Goal: Communication & Community: Answer question/provide support

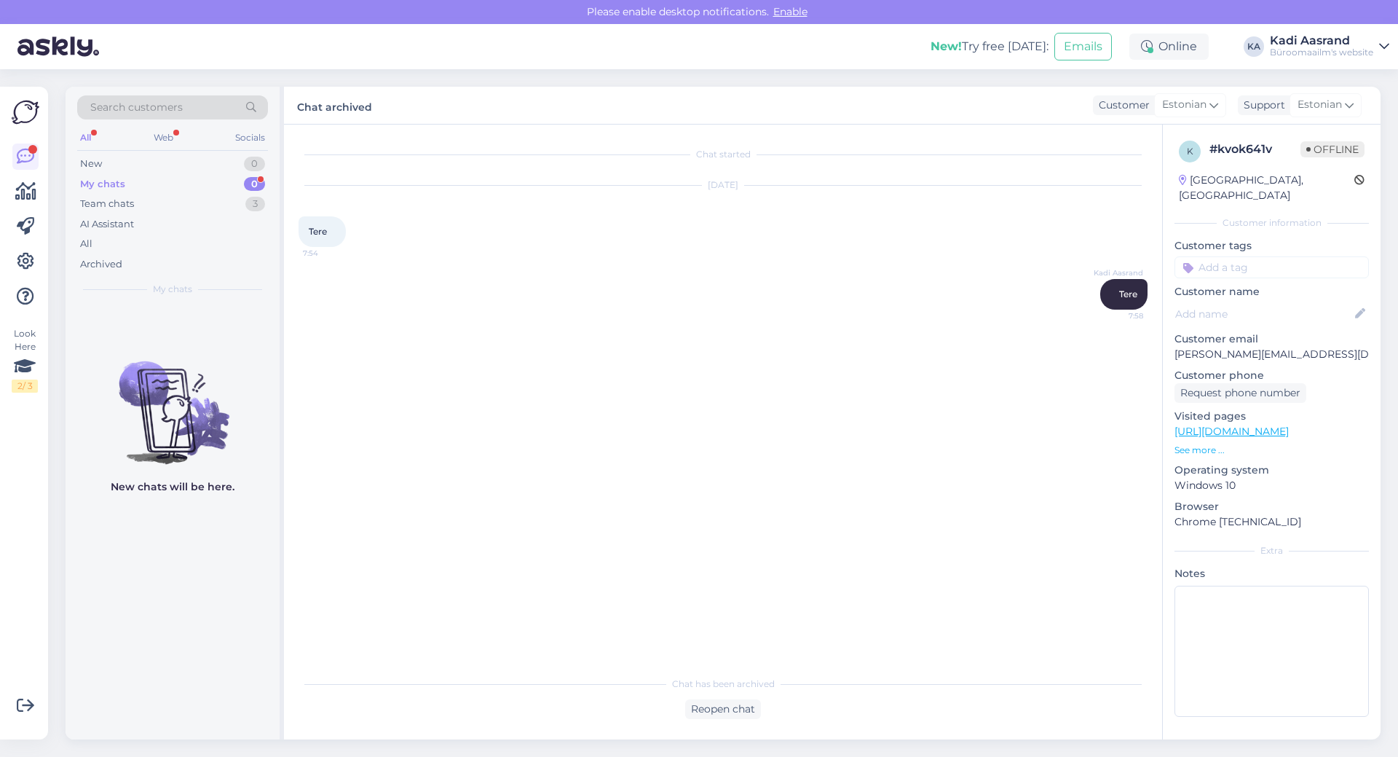
click at [188, 183] on div "My chats 0" at bounding box center [172, 184] width 191 height 20
click at [194, 217] on div "AI Assistant" at bounding box center [172, 224] width 191 height 20
click at [191, 202] on div "Team chats 3" at bounding box center [172, 204] width 191 height 20
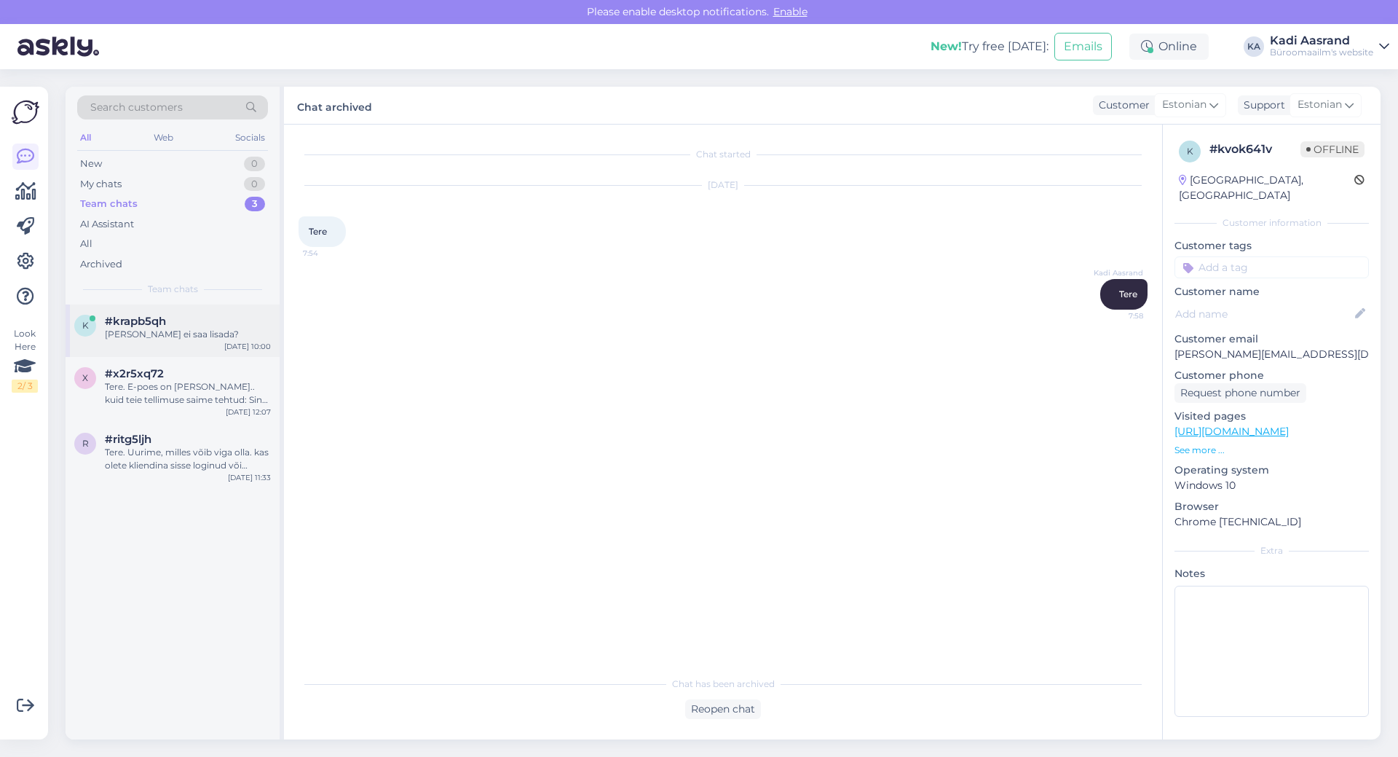
click at [209, 325] on div "#krapb5qh" at bounding box center [188, 321] width 166 height 13
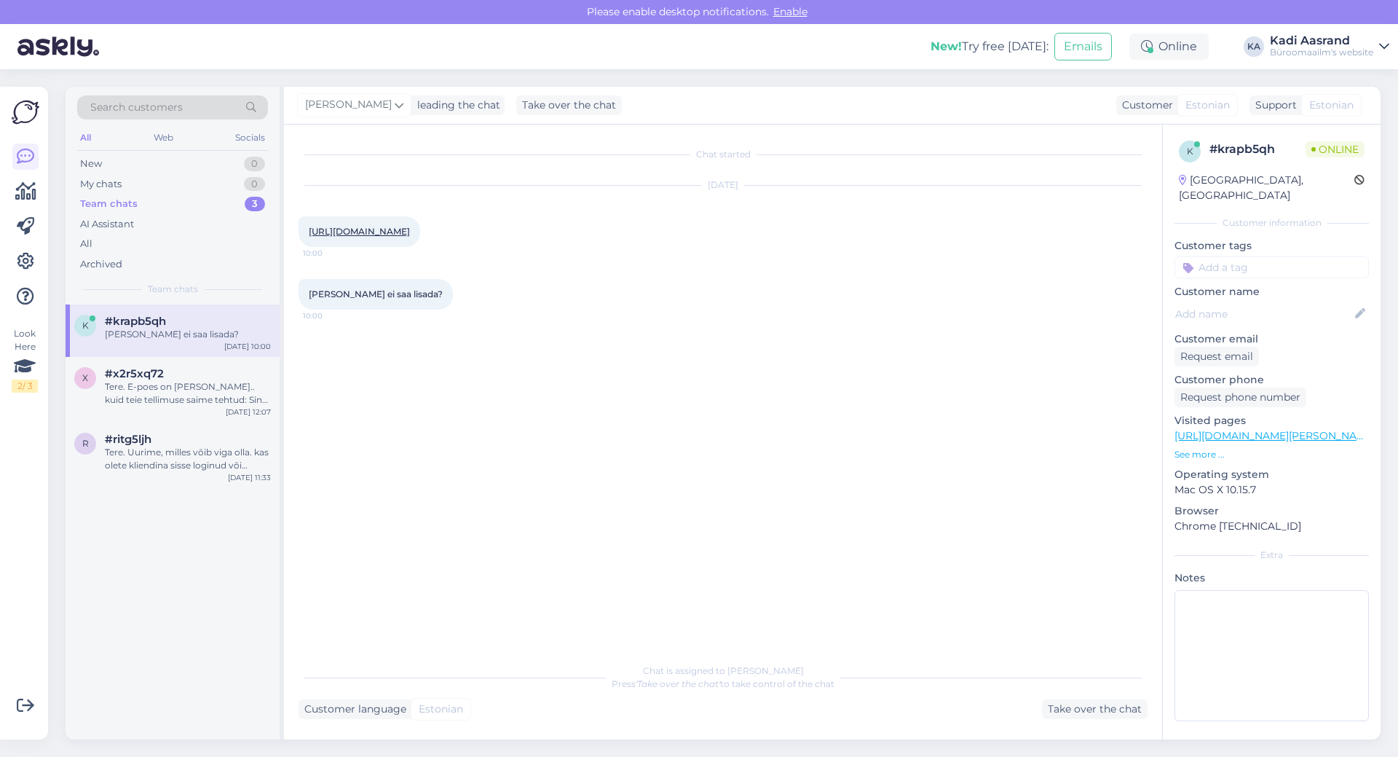
click at [420, 247] on div "[URL][DOMAIN_NAME] 10:00" at bounding box center [360, 231] width 122 height 31
click at [410, 237] on link "[URL][DOMAIN_NAME]" at bounding box center [359, 231] width 101 height 11
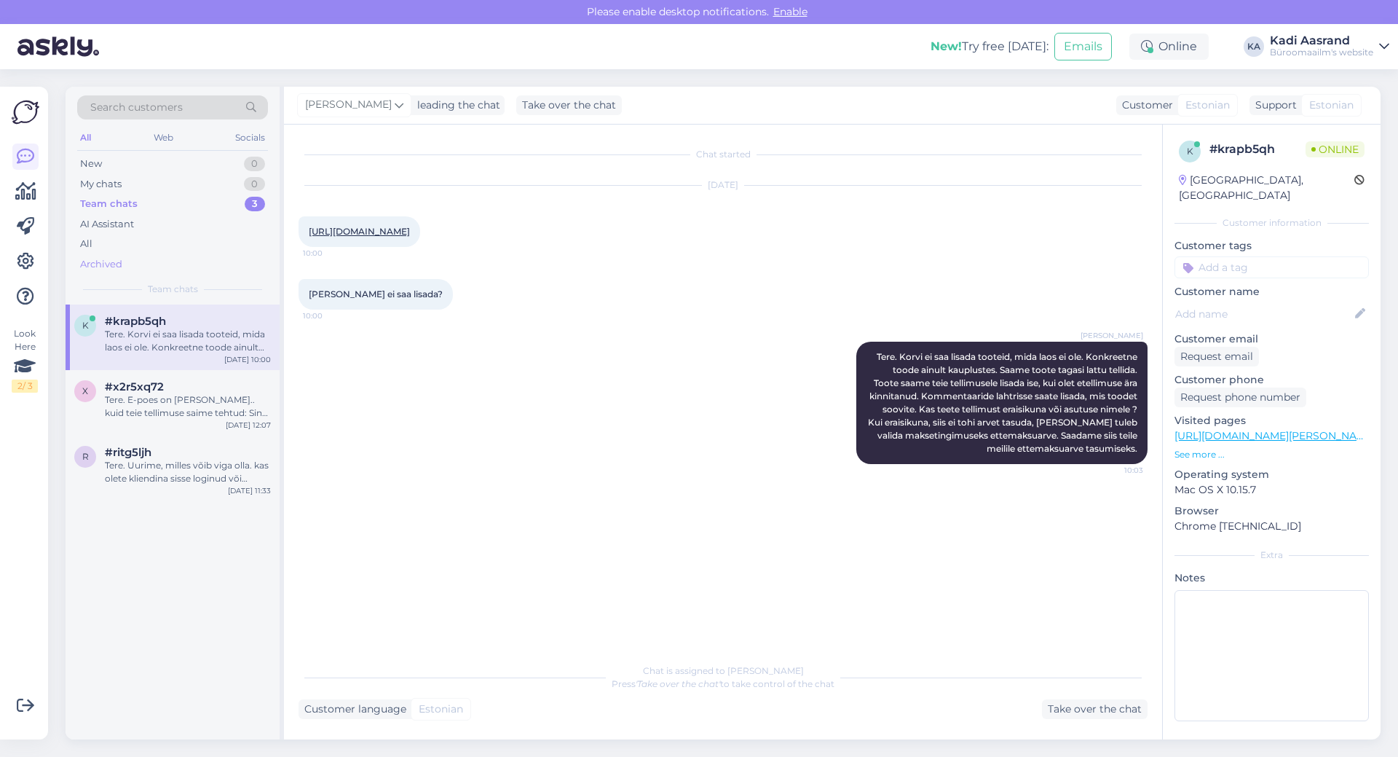
click at [165, 264] on div "Archived" at bounding box center [172, 264] width 191 height 20
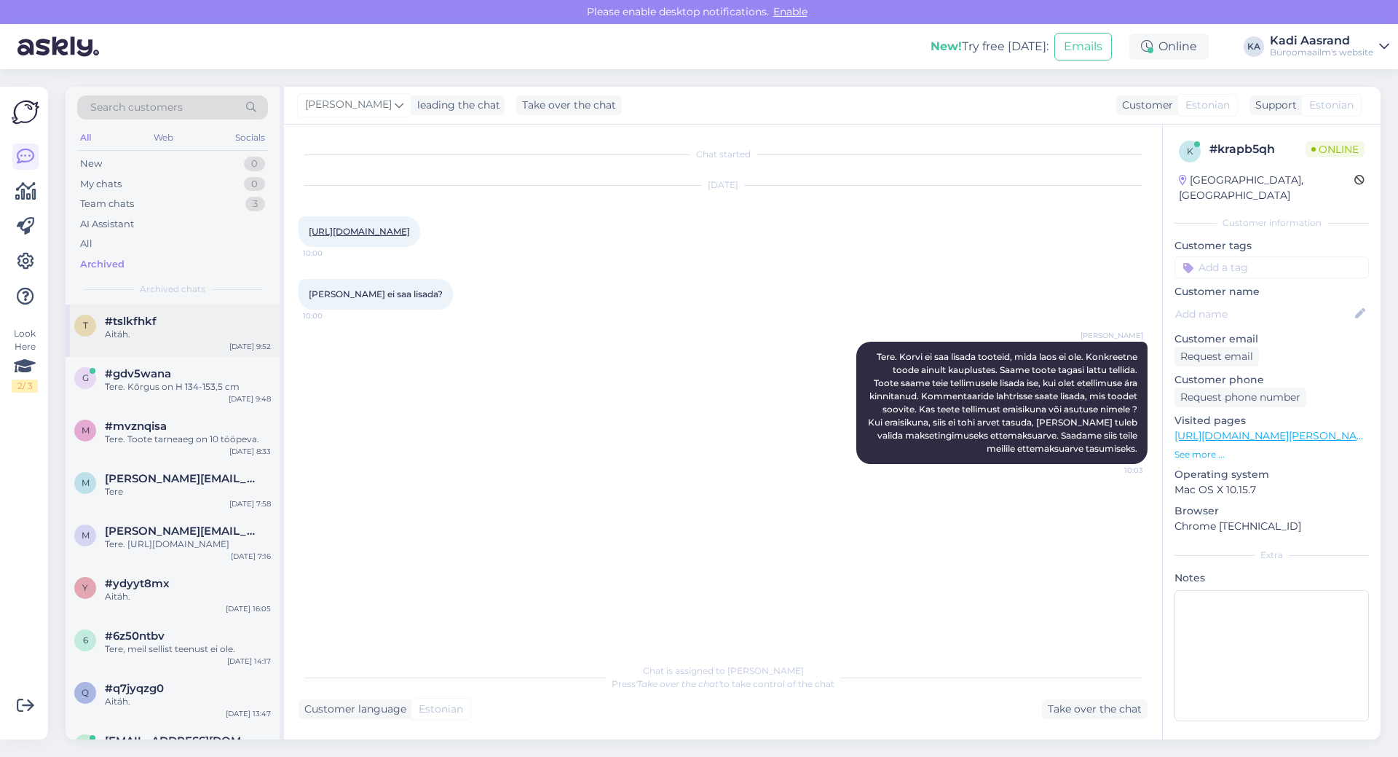
click at [183, 325] on div "#tslkfhkf" at bounding box center [188, 321] width 166 height 13
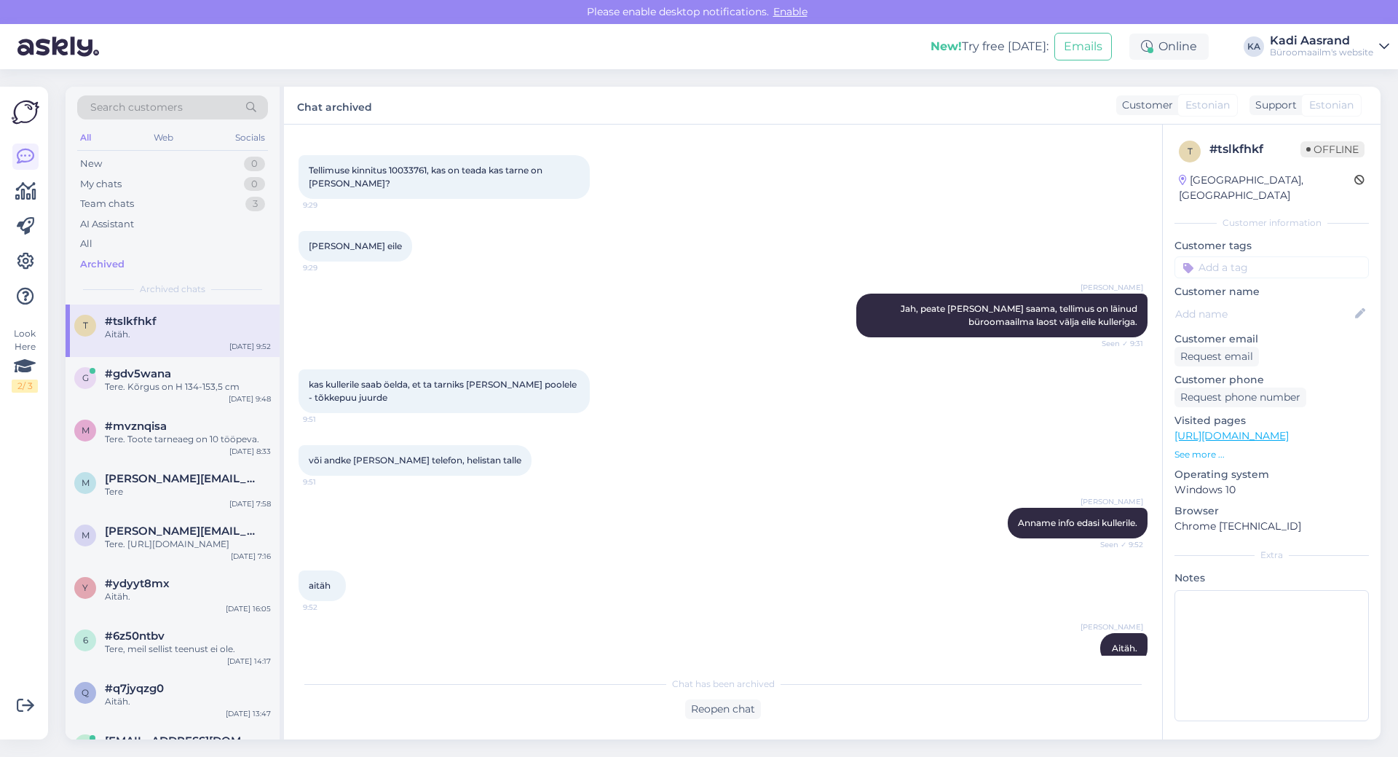
scroll to position [197, 0]
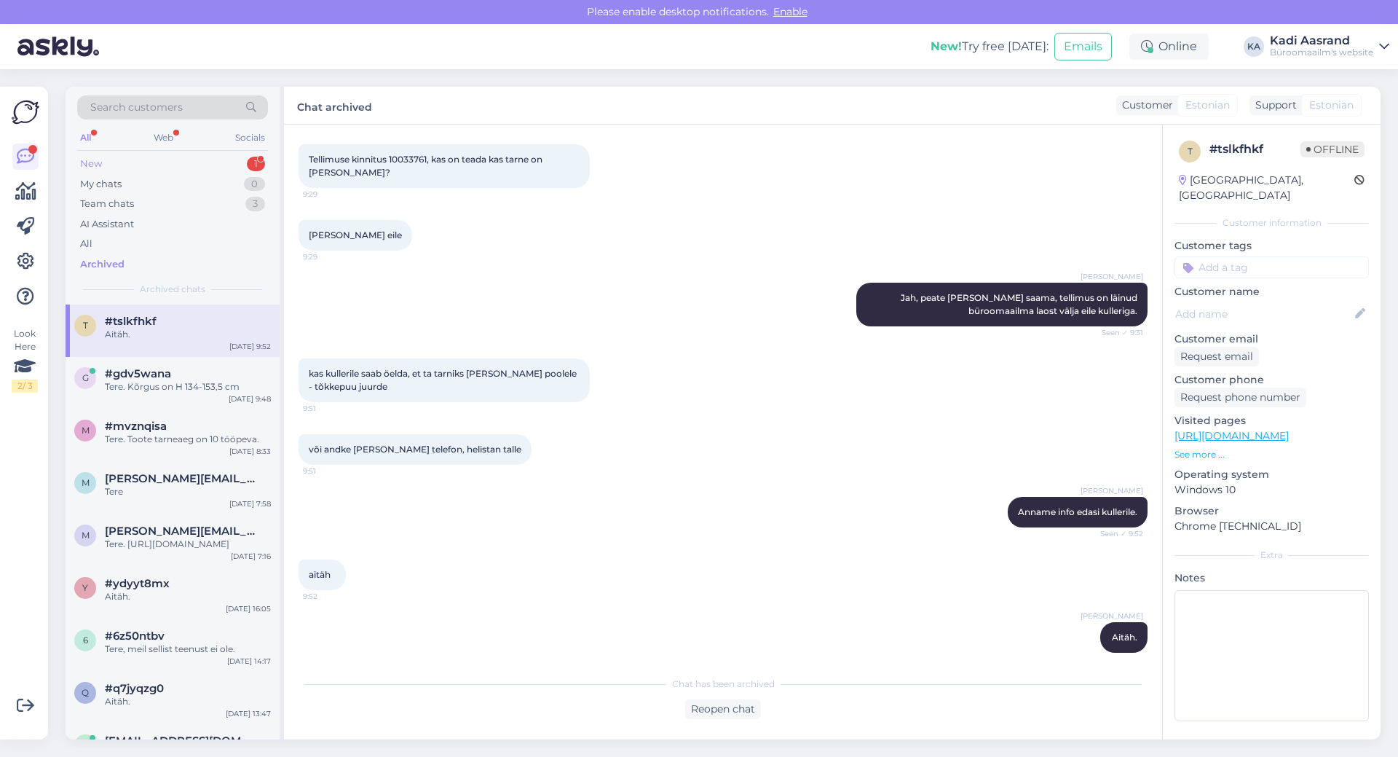
click at [204, 162] on div "New 1" at bounding box center [172, 164] width 191 height 20
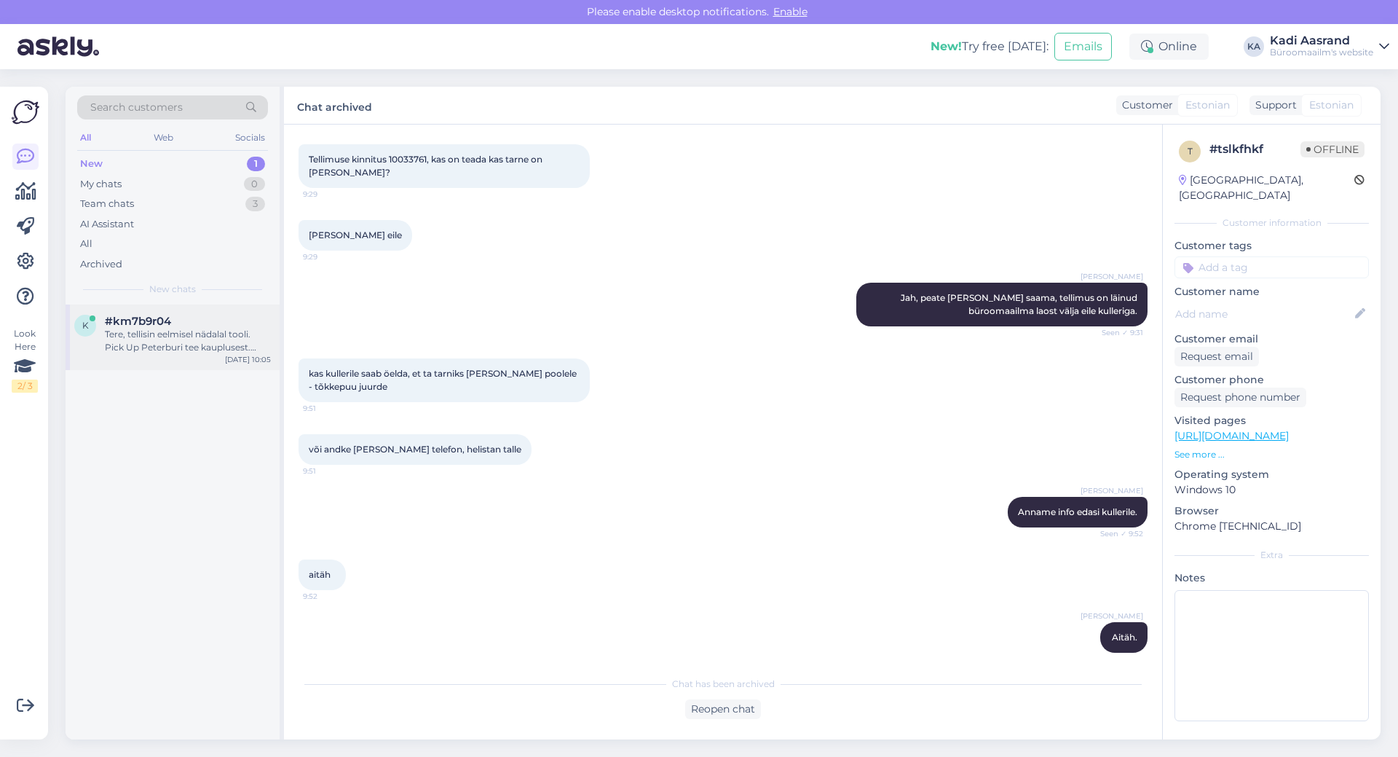
click at [228, 356] on div "k #km7b9r04 Tere, tellisin eelmisel nädalal tooli. Pick Up Peterburi tee kauplu…" at bounding box center [173, 337] width 214 height 66
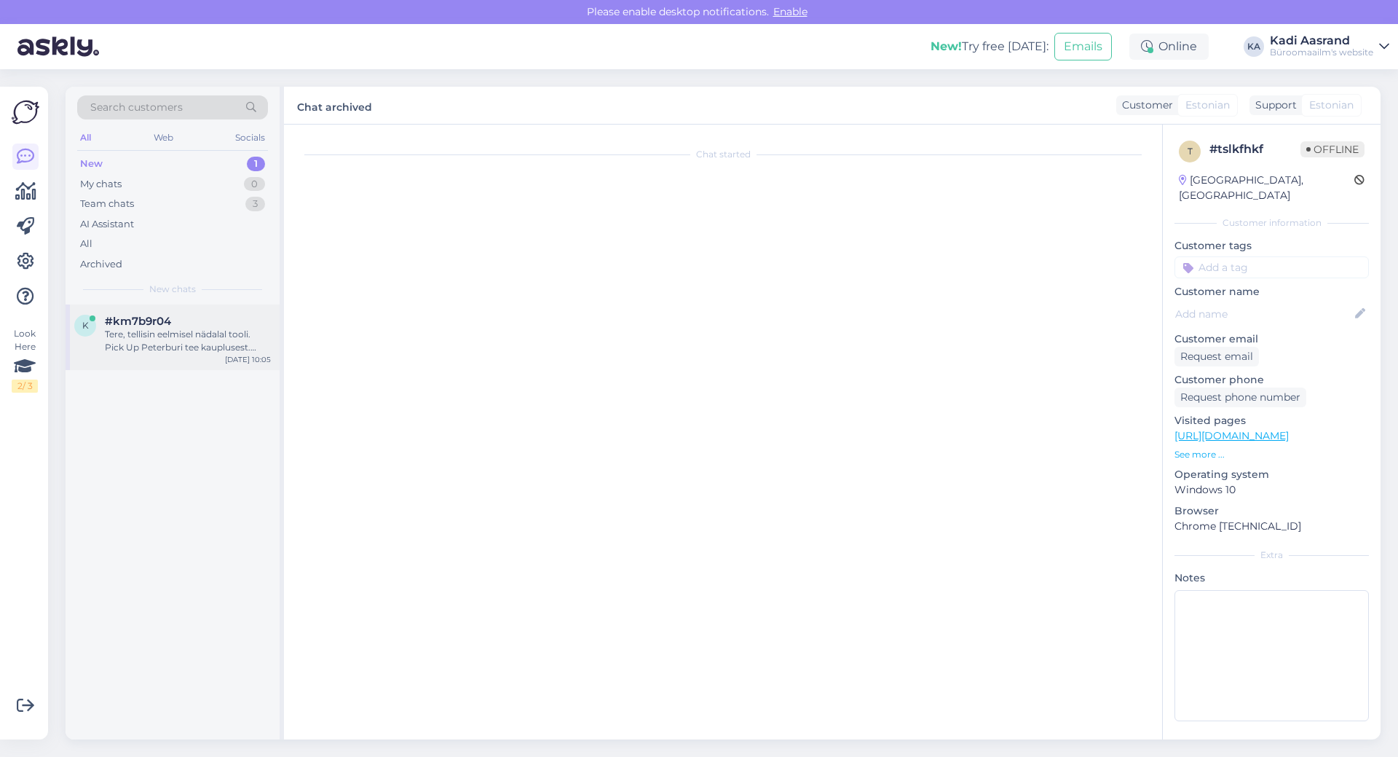
scroll to position [0, 0]
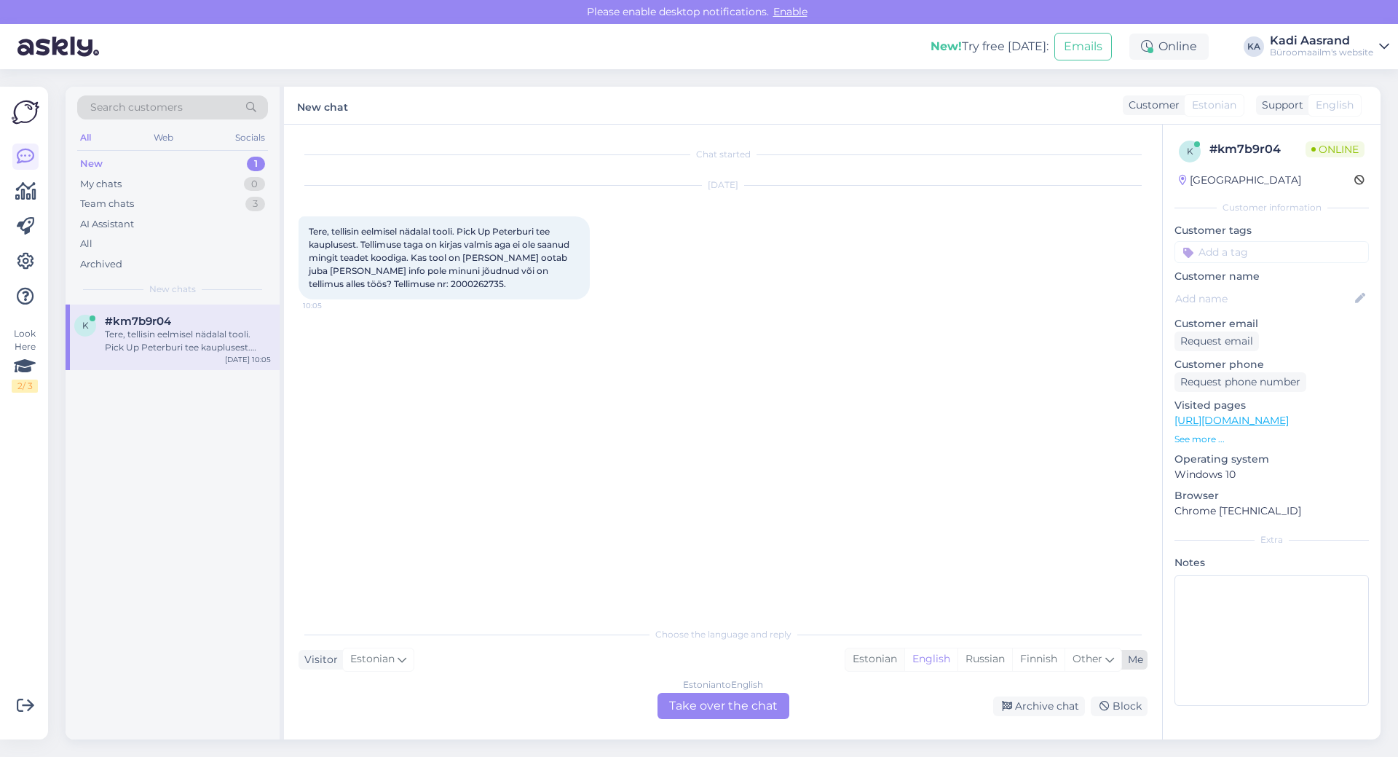
click at [864, 664] on div "Estonian" at bounding box center [874, 659] width 59 height 22
click at [772, 701] on div "Estonian to Estonian Take over the chat" at bounding box center [724, 705] width 132 height 26
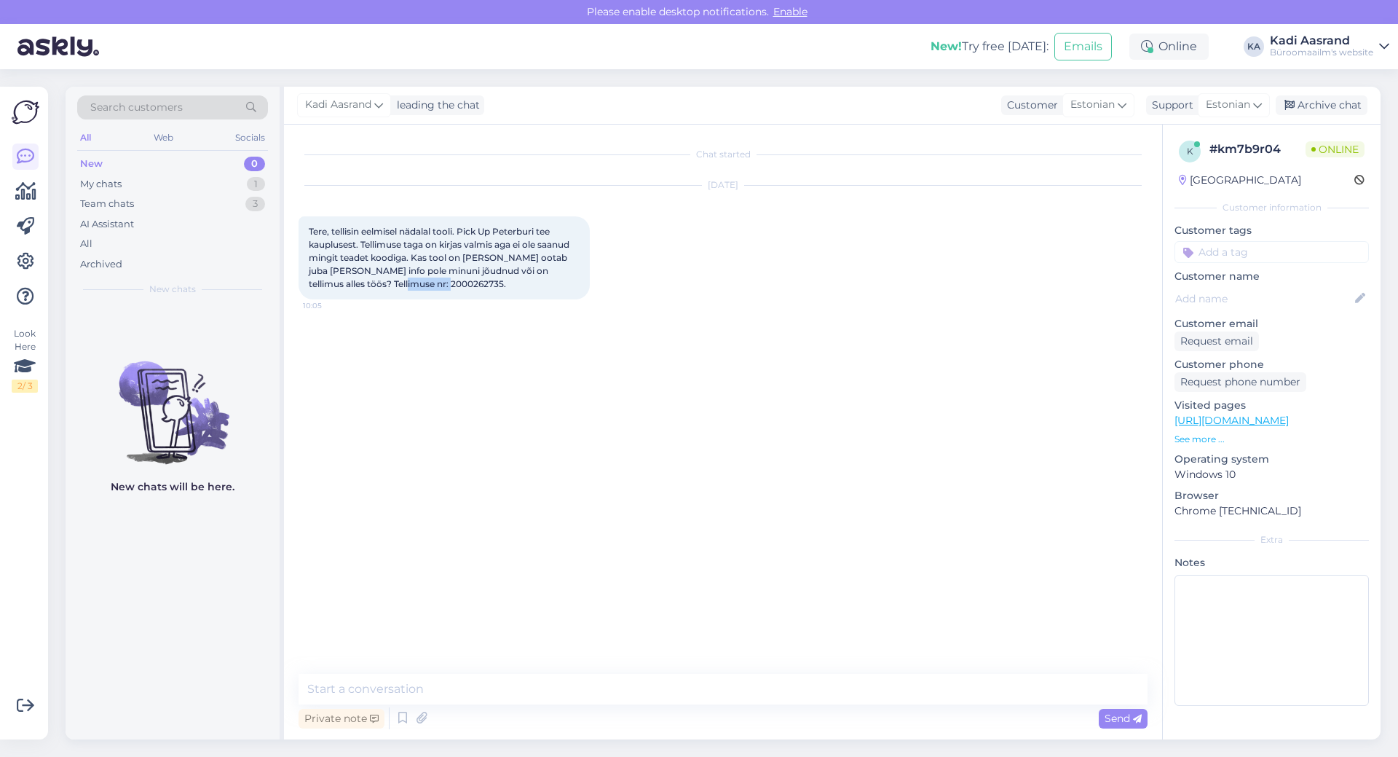
drag, startPoint x: 368, startPoint y: 283, endPoint x: 421, endPoint y: 281, distance: 53.2
click at [421, 281] on span "Tere, tellisin eelmisel nädalal tooli. Pick Up Peterburi tee kauplusest. Tellim…" at bounding box center [440, 257] width 263 height 63
copy span "2000262735"
click at [870, 680] on textarea at bounding box center [723, 689] width 849 height 31
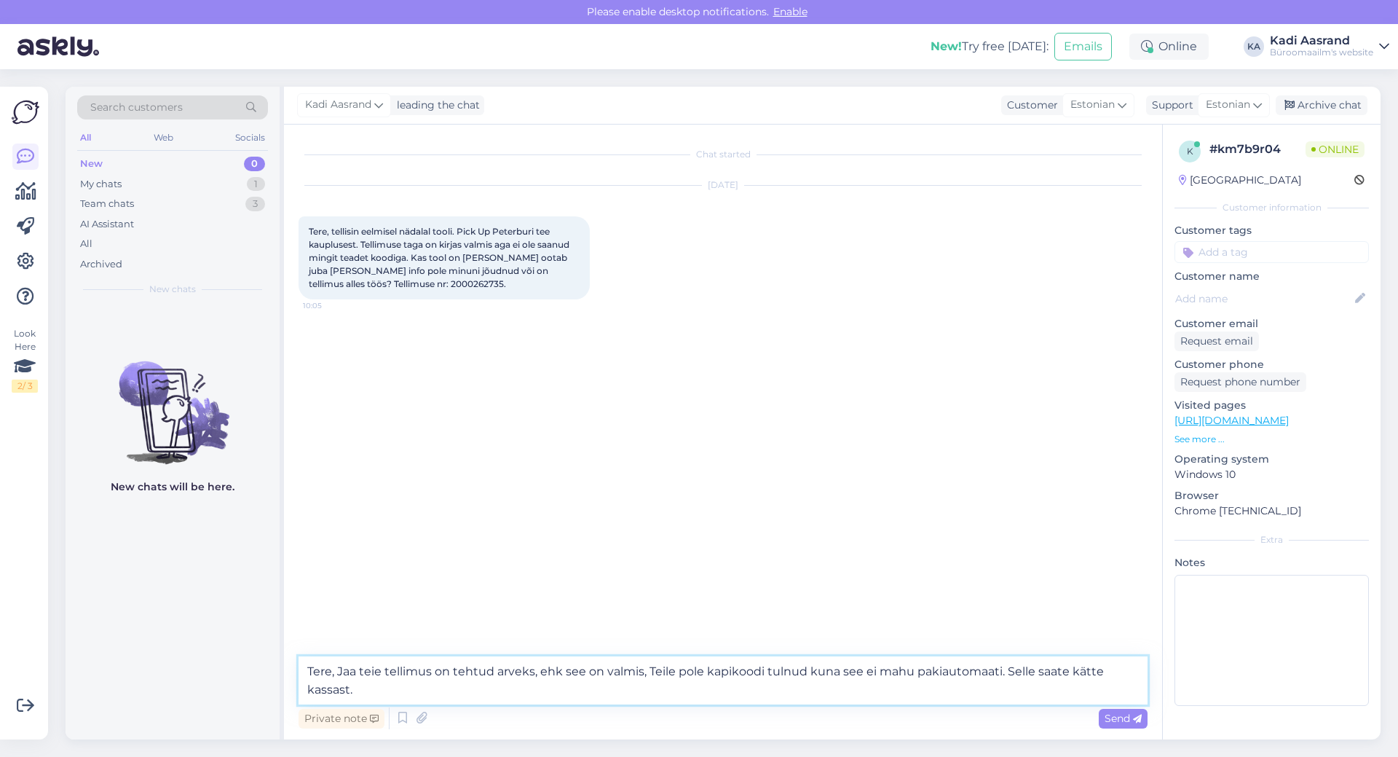
click at [644, 676] on textarea "Tere, Jaa teie tellimus on tehtud arveks, ehk see on valmis, Teile pole kapikoo…" at bounding box center [723, 680] width 849 height 48
type textarea "Tere, Jaa teie tellimus on tehtud arveks, ehk see on valmis. Teile pole kapikoo…"
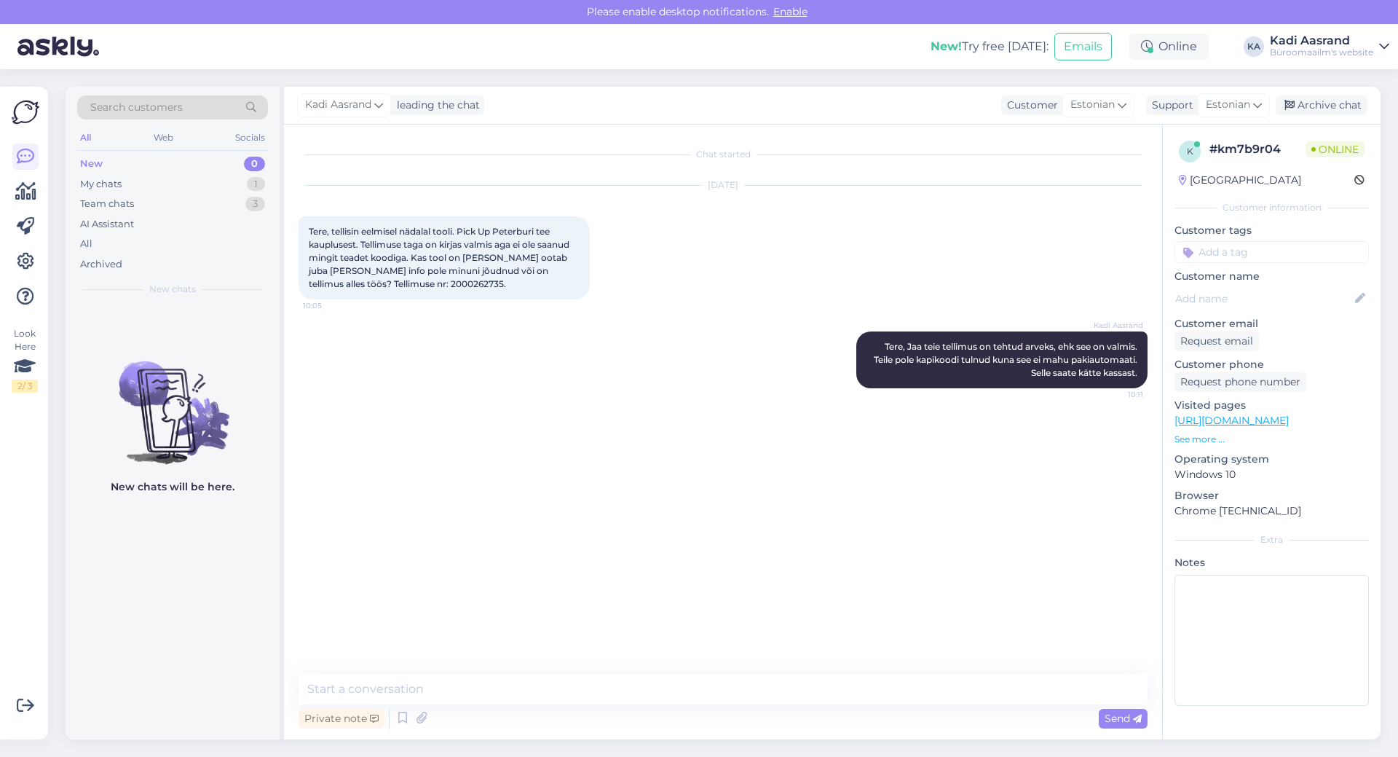
click at [453, 671] on div "Chat started [DATE] Tere, tellisin eelmisel nädalal tooli. Pick Up Peterburi te…" at bounding box center [723, 432] width 878 height 615
click at [379, 690] on textarea at bounding box center [723, 689] width 849 height 31
type textarea "Väga vabandan segaduse pärast."
click at [109, 209] on div "Team chats" at bounding box center [107, 204] width 54 height 15
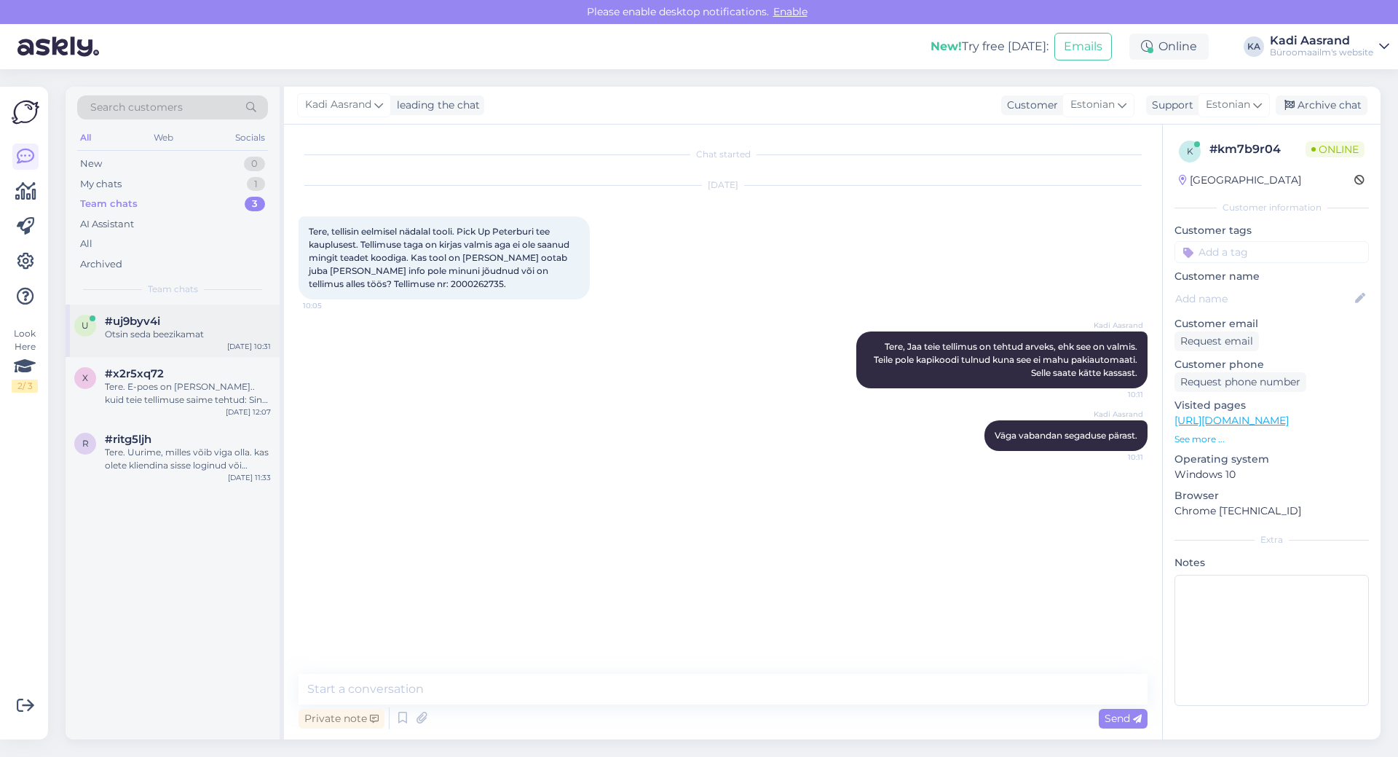
click at [199, 334] on div "Otsin seda beezikamat" at bounding box center [188, 334] width 166 height 13
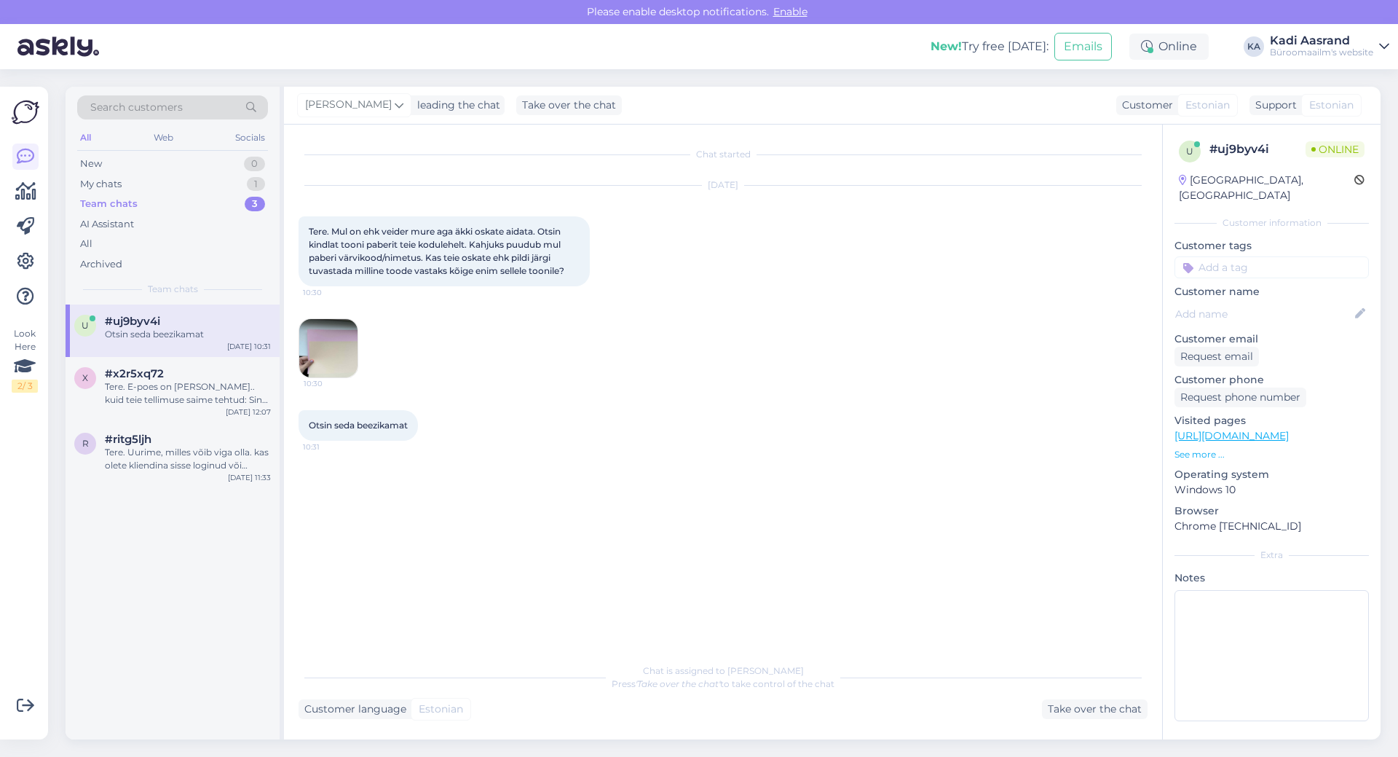
click at [333, 355] on img at bounding box center [328, 348] width 58 height 58
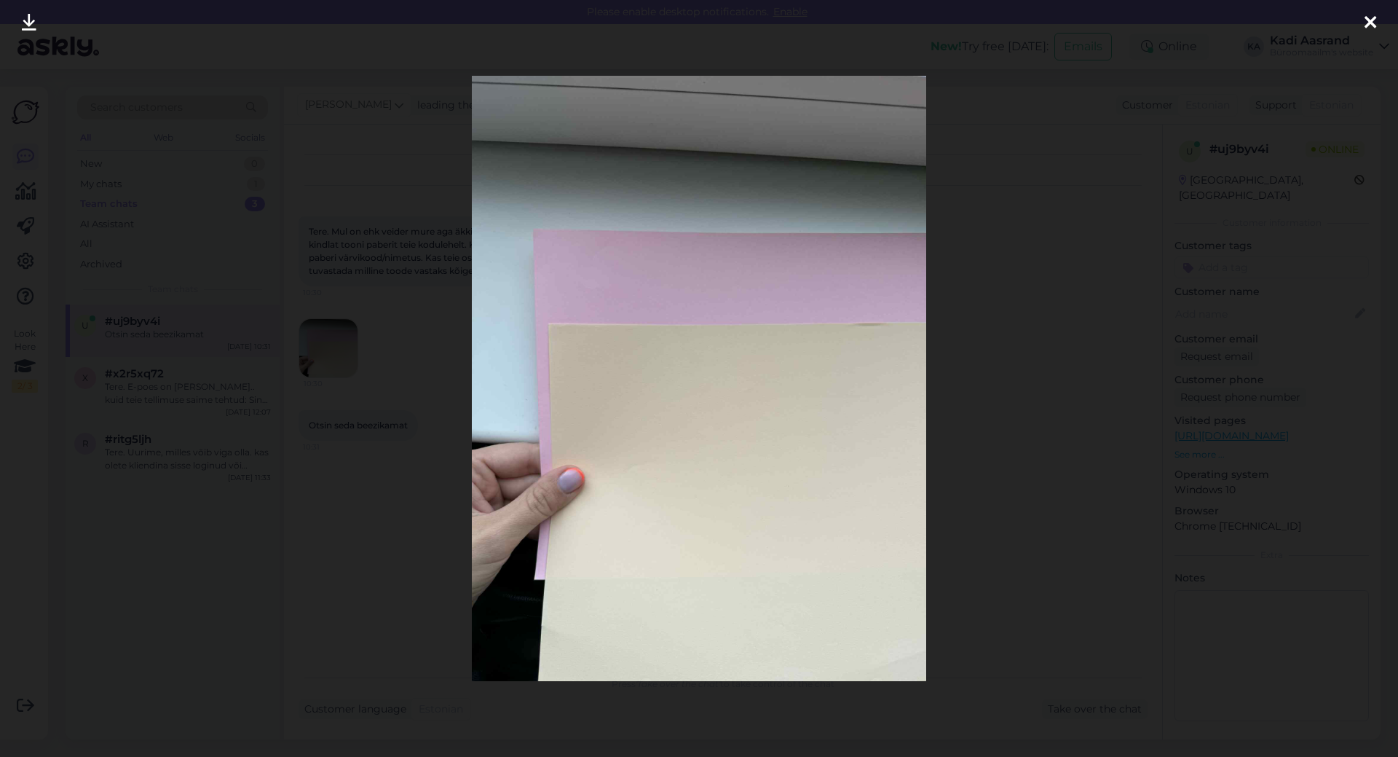
click at [1373, 14] on icon at bounding box center [1371, 23] width 12 height 19
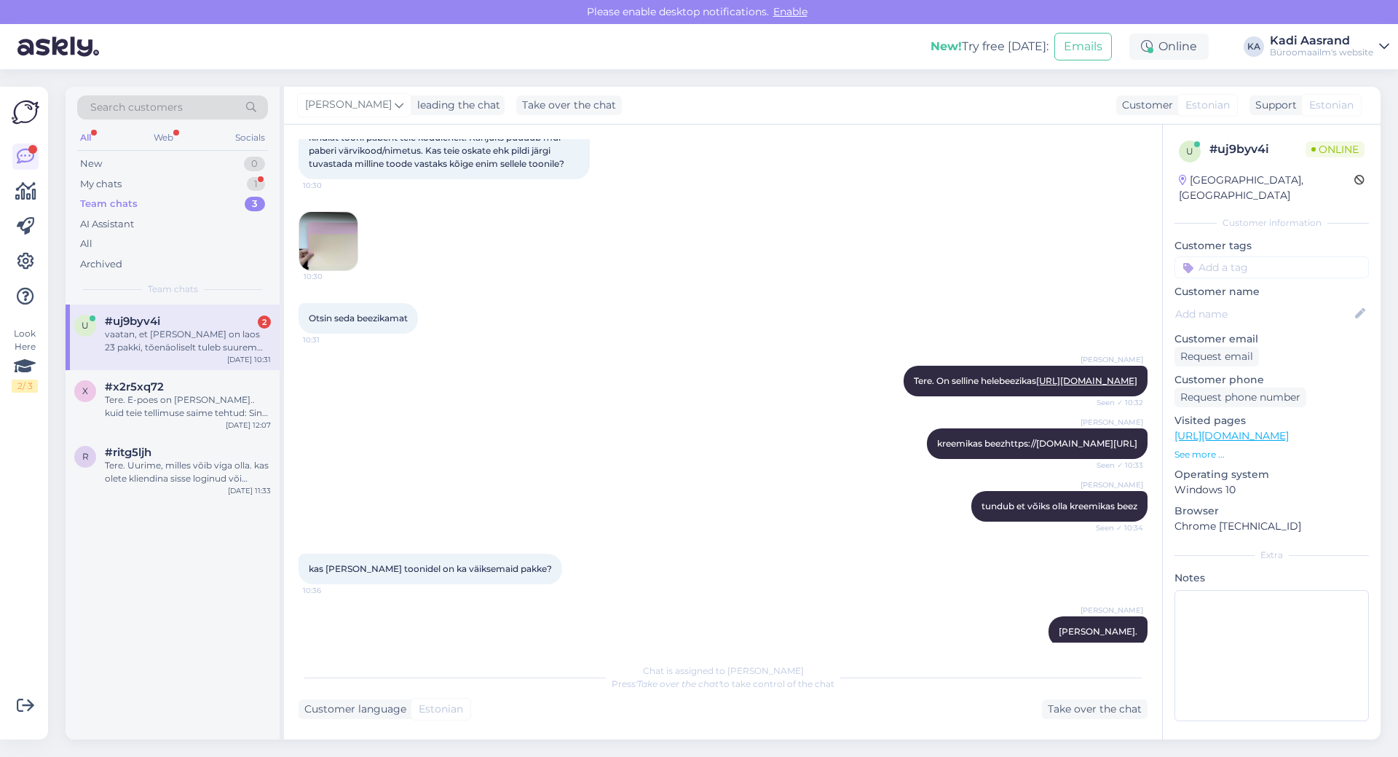
scroll to position [499, 0]
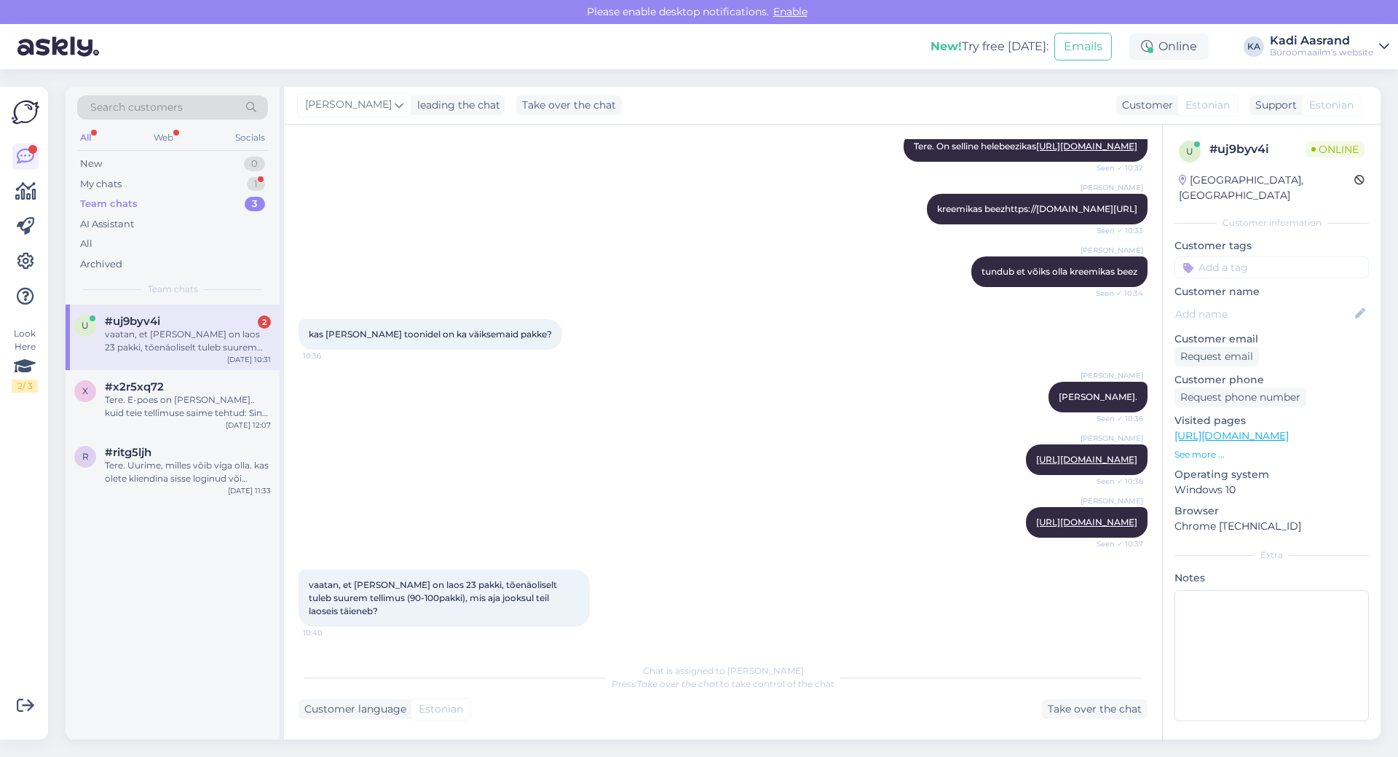
click at [224, 340] on div "vaatan, et [PERSON_NAME] on laos 23 pakki, tõenäoliselt tuleb suurem tellimus (…" at bounding box center [188, 341] width 166 height 26
click at [201, 184] on div "My chats 1" at bounding box center [172, 184] width 191 height 20
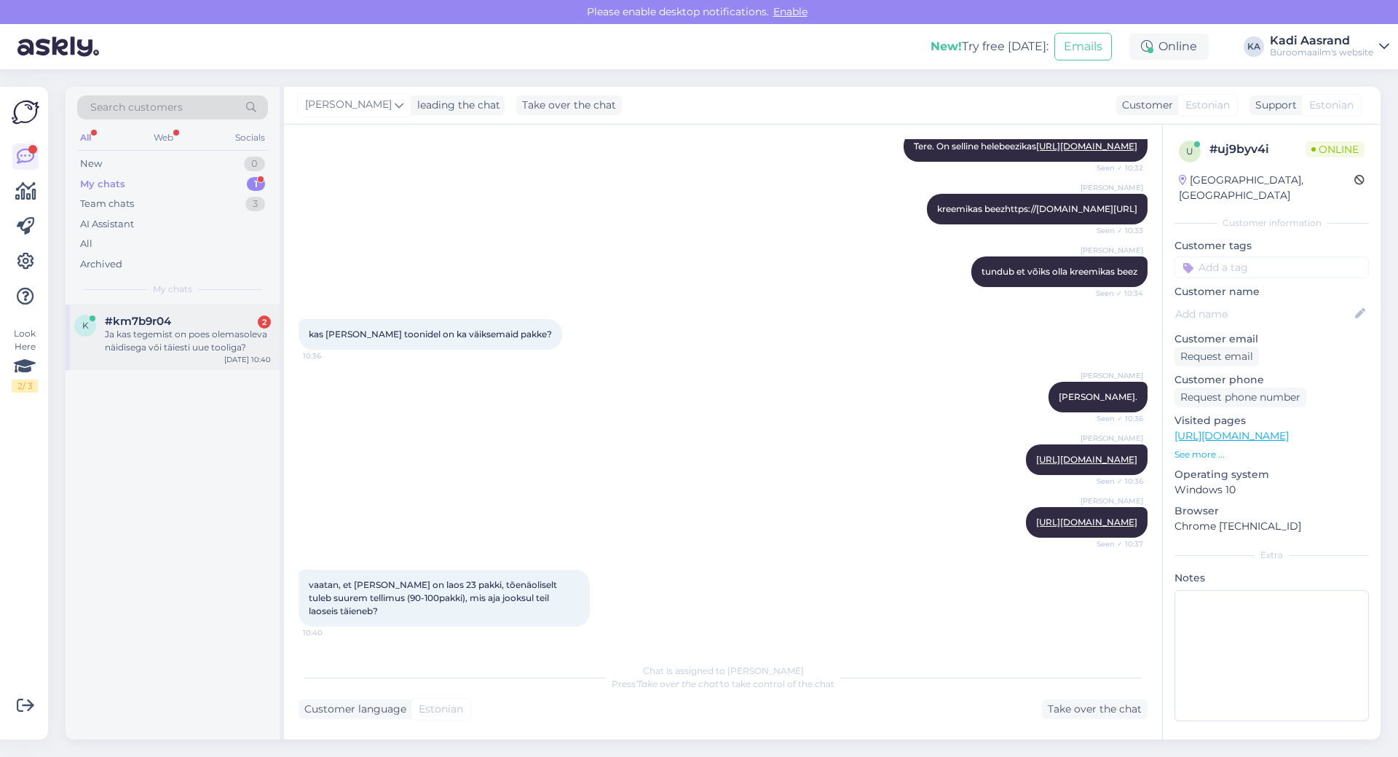
click at [223, 347] on div "Ja kas tegemist on poes olemasoleva näidisega või täiesti uue tooliga?" at bounding box center [188, 341] width 166 height 26
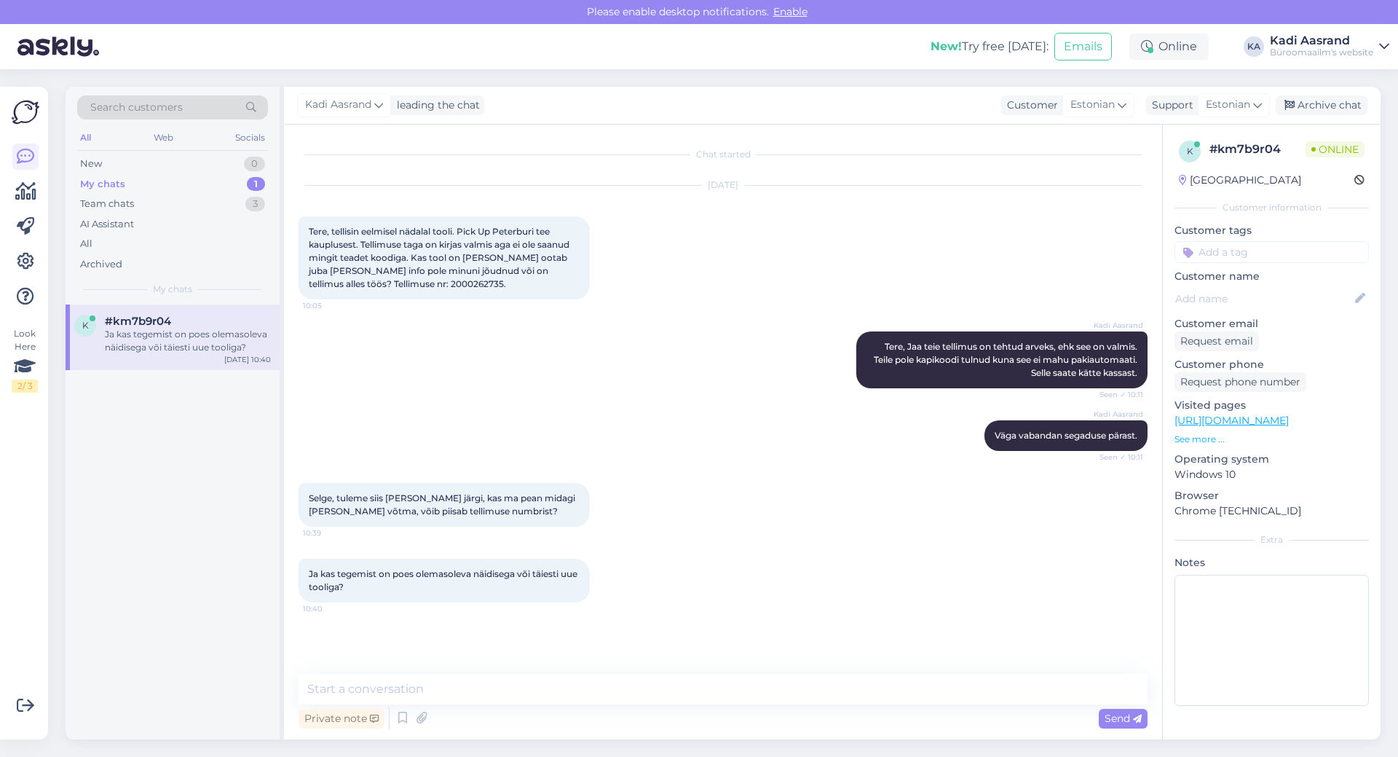
scroll to position [0, 0]
drag, startPoint x: 610, startPoint y: 684, endPoint x: 599, endPoint y: 671, distance: 17.6
click at [603, 676] on textarea at bounding box center [723, 689] width 849 height 31
drag, startPoint x: 366, startPoint y: 285, endPoint x: 420, endPoint y: 283, distance: 53.9
click at [420, 283] on span "Tere, tellisin eelmisel nädalal tooli. Pick Up Peterburi tee kauplusest. Tellim…" at bounding box center [440, 257] width 263 height 63
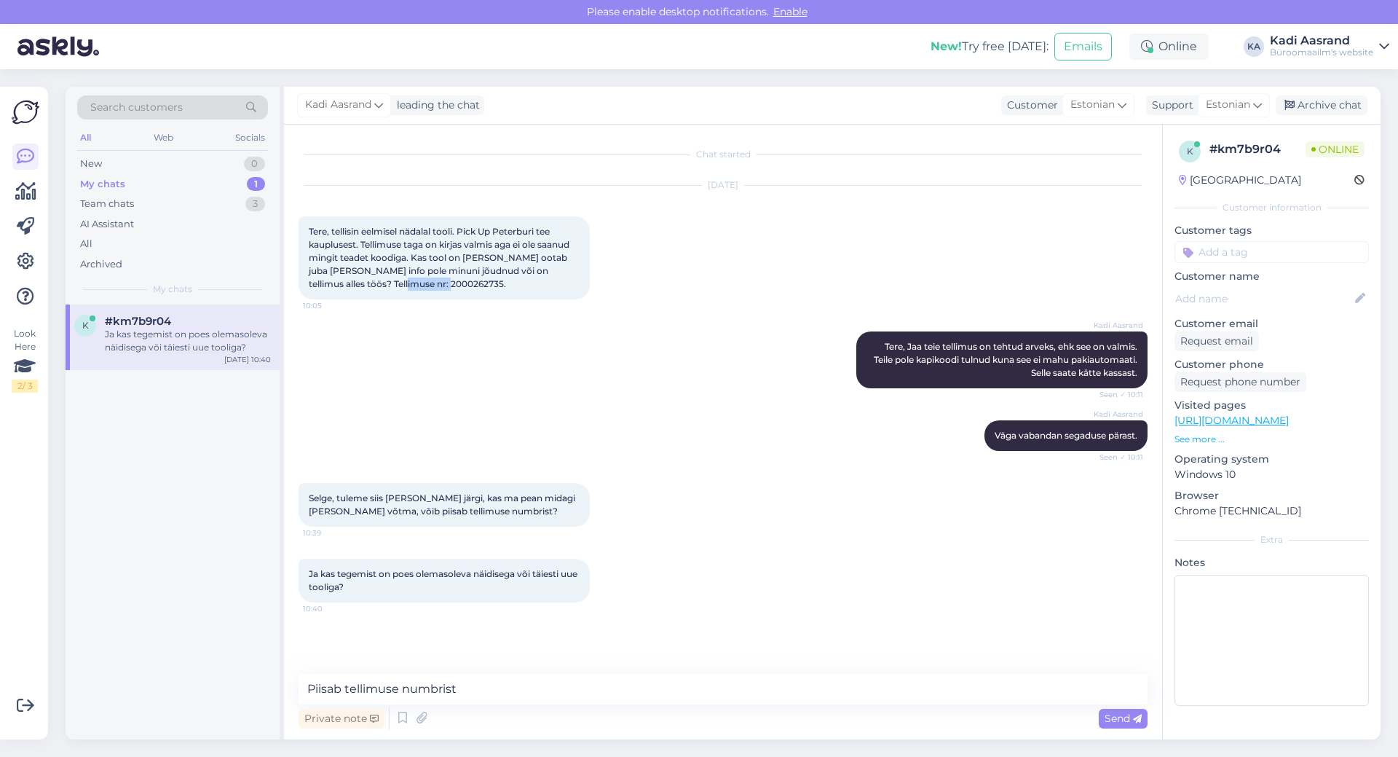
copy span "2000262735"
click at [505, 691] on textarea "Piisab tellimuse numbrist" at bounding box center [723, 689] width 849 height 31
click at [852, 689] on textarea "Piisab tellimuse numbrist. Tundub, et tegemist on olnud ikkagist laost tellitud…" at bounding box center [723, 689] width 849 height 31
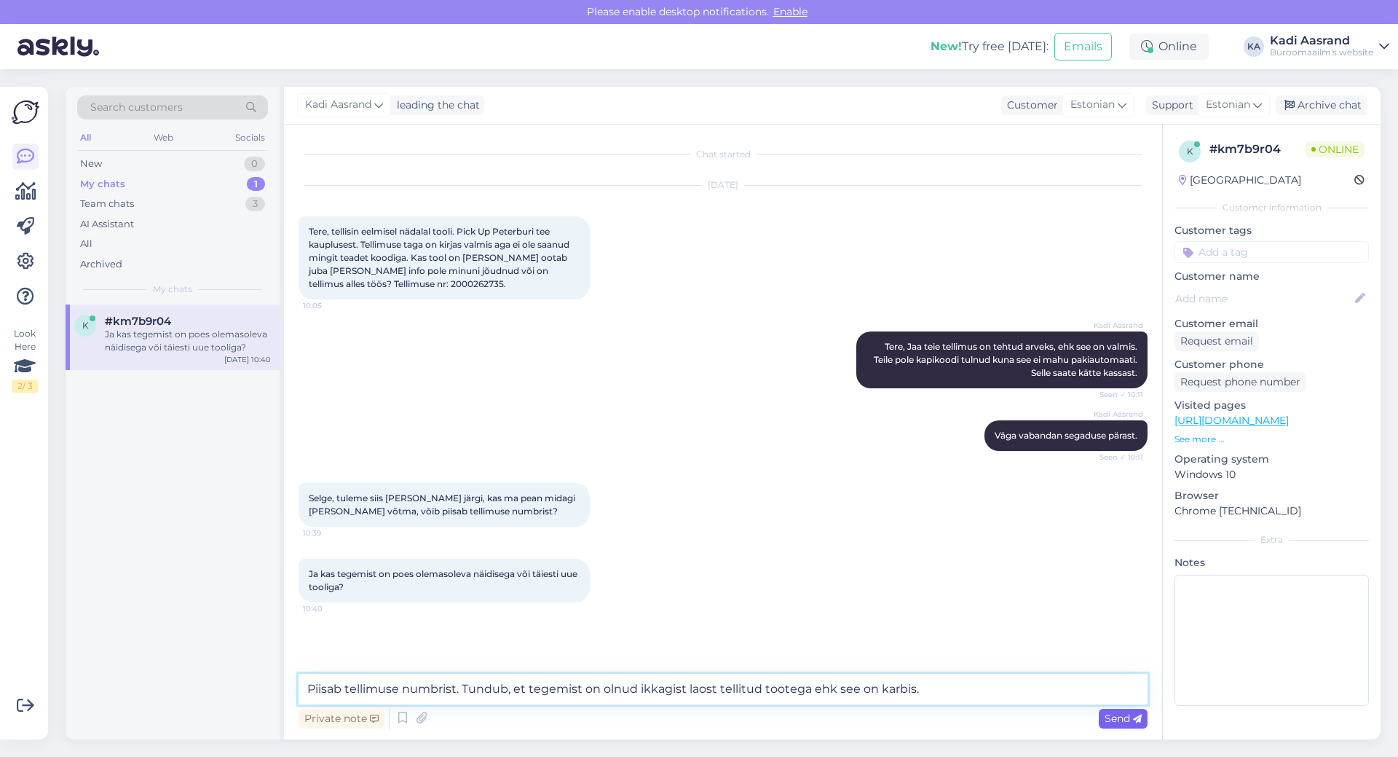
type textarea "Piisab tellimuse numbrist. Tundub, et tegemist on olnud ikkagist laost tellitud…"
click at [1111, 713] on span "Send" at bounding box center [1123, 717] width 37 height 13
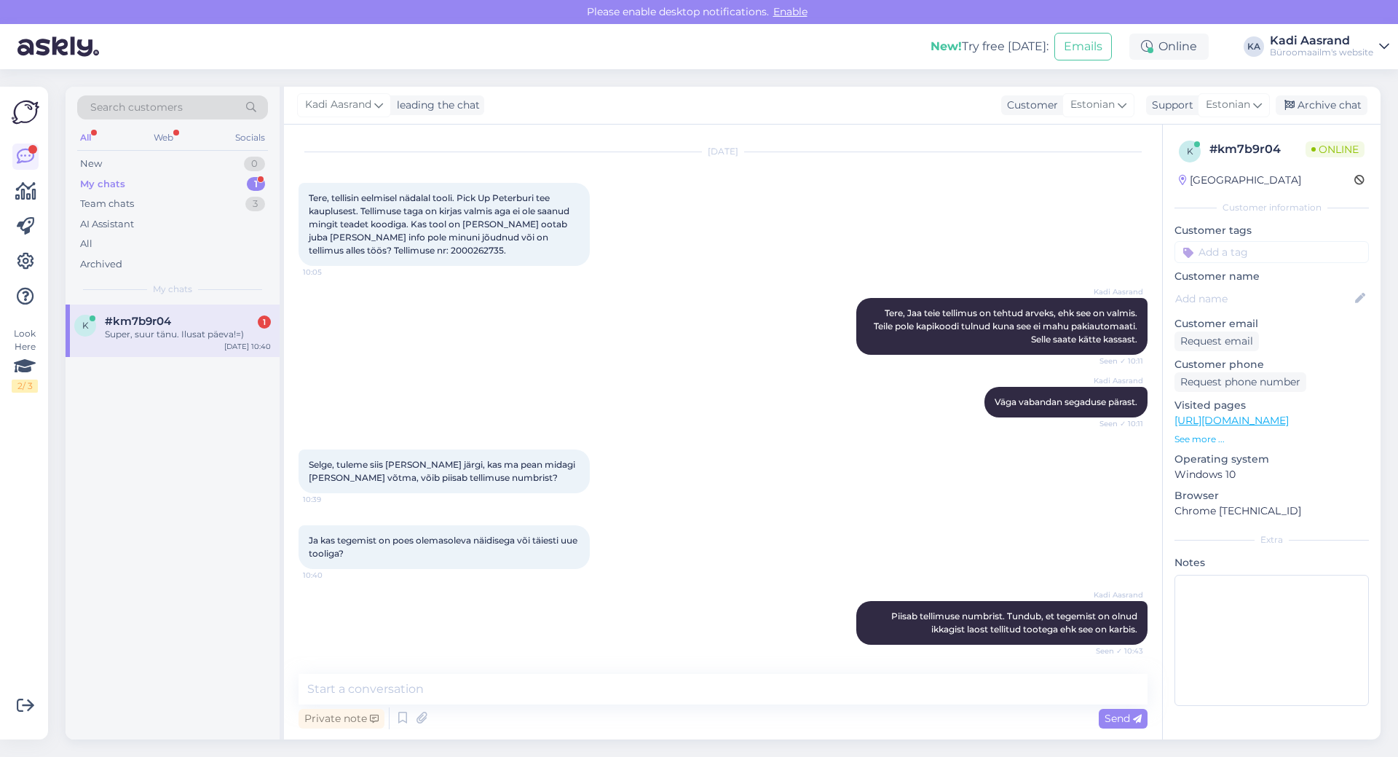
scroll to position [96, 0]
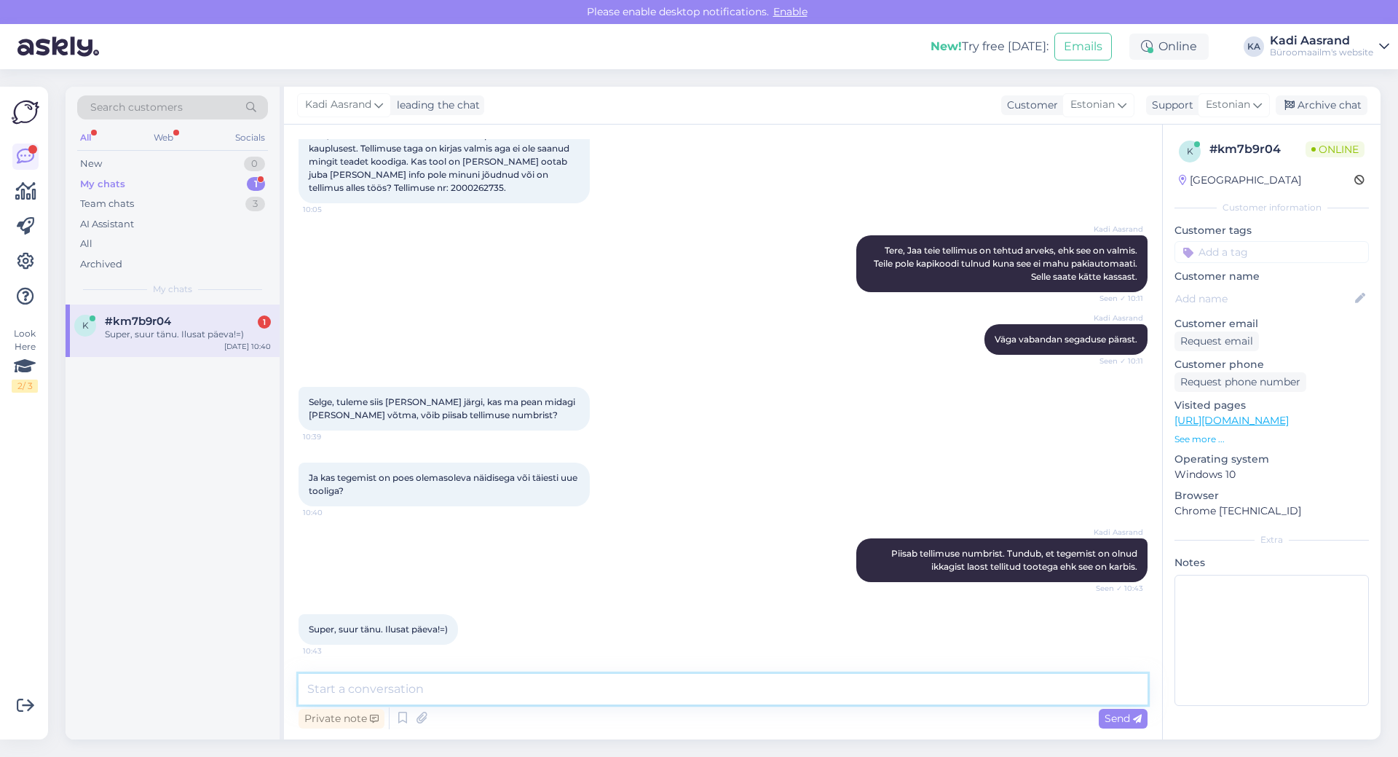
click at [535, 686] on textarea at bounding box center [723, 689] width 849 height 31
type textarea "Aitäh, Teile samuti!"
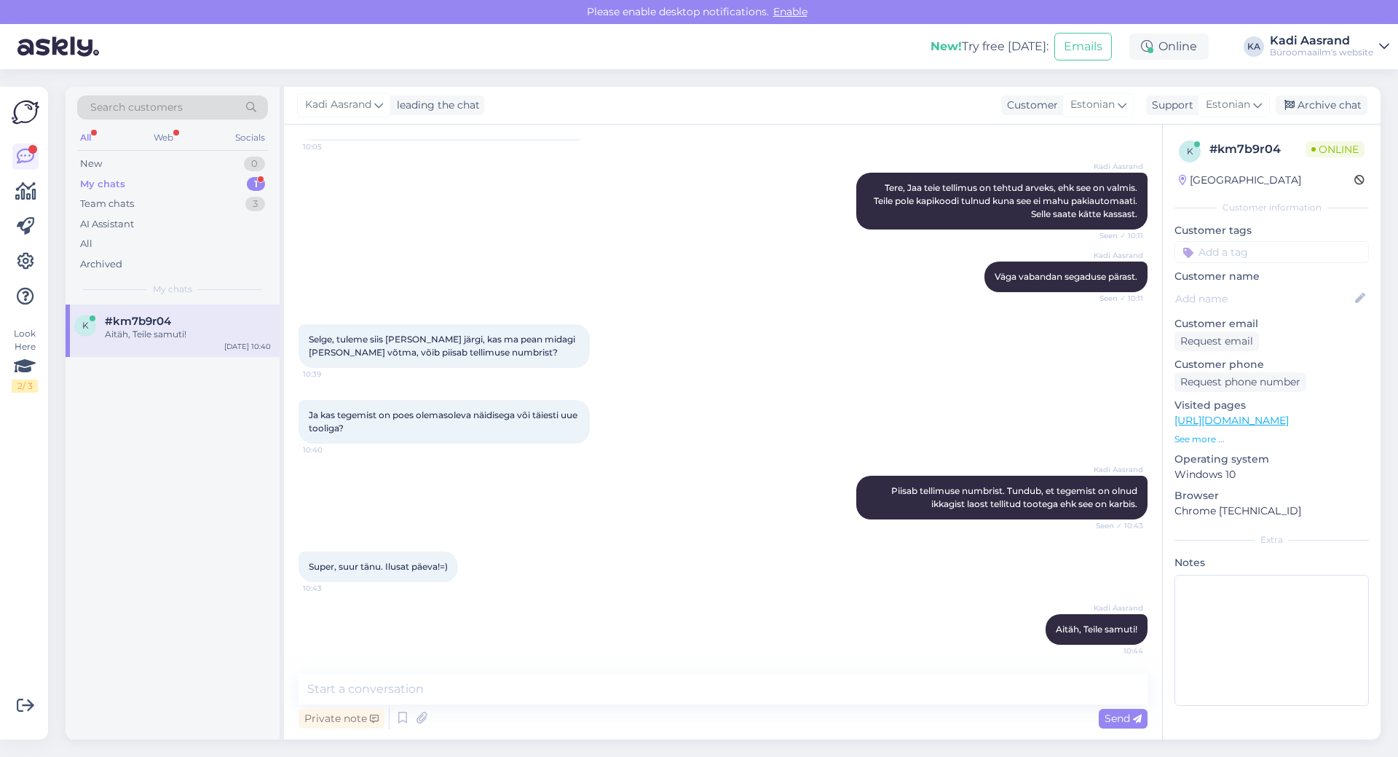
click at [180, 183] on div "My chats 1" at bounding box center [172, 184] width 191 height 20
click at [198, 159] on div "New 1" at bounding box center [172, 164] width 191 height 20
click at [190, 324] on span "[EMAIL_ADDRESS][DOMAIN_NAME]" at bounding box center [180, 321] width 151 height 13
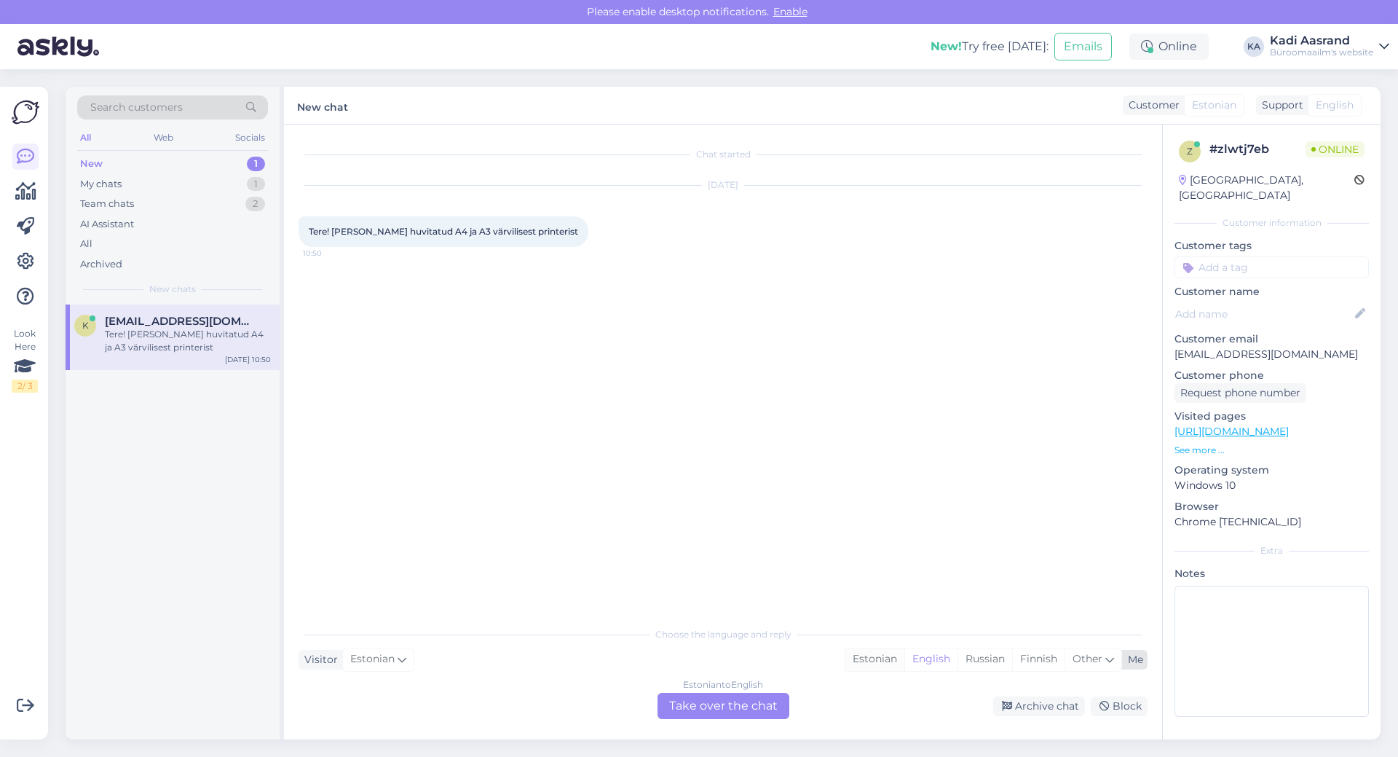
click at [865, 664] on div "Estonian" at bounding box center [874, 659] width 59 height 22
click at [746, 703] on div "Estonian to Estonian Take over the chat" at bounding box center [724, 705] width 132 height 26
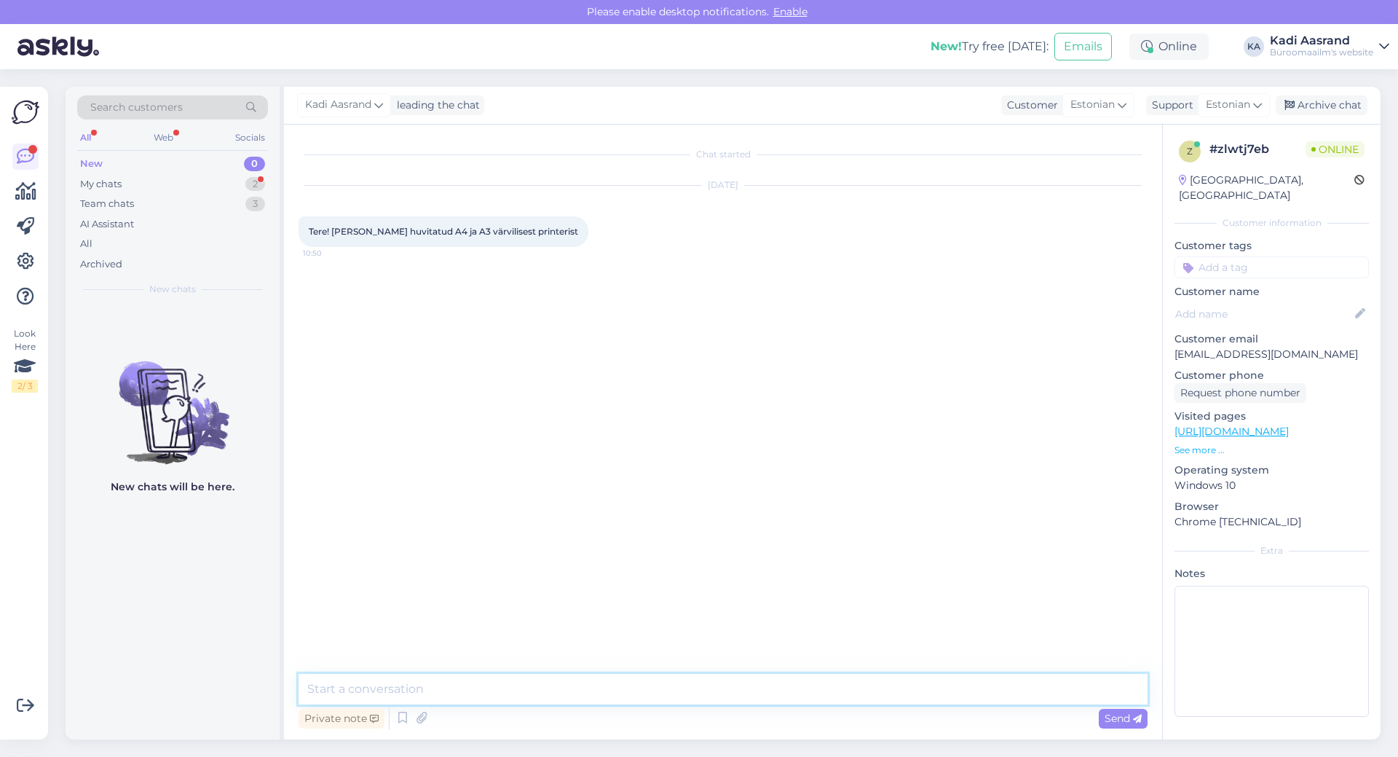
click at [424, 680] on textarea at bounding box center [723, 689] width 849 height 31
paste textarea "[URL][DOMAIN_NAME]"
type textarea "Tere, hetkel on mei kampaanias selline variant [URL][DOMAIN_NAME]"
